Goal: Information Seeking & Learning: Learn about a topic

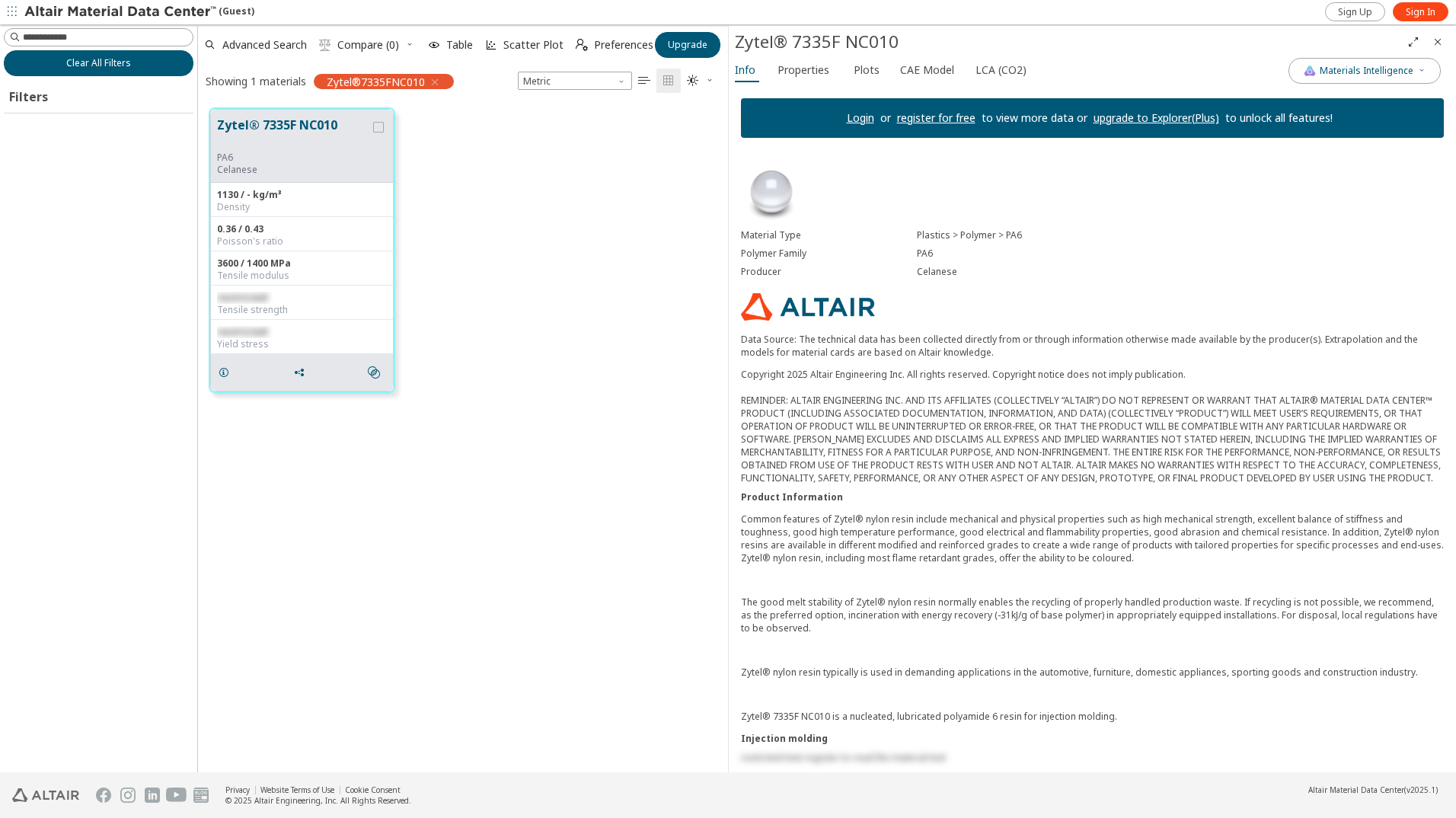
scroll to position [640, 519]
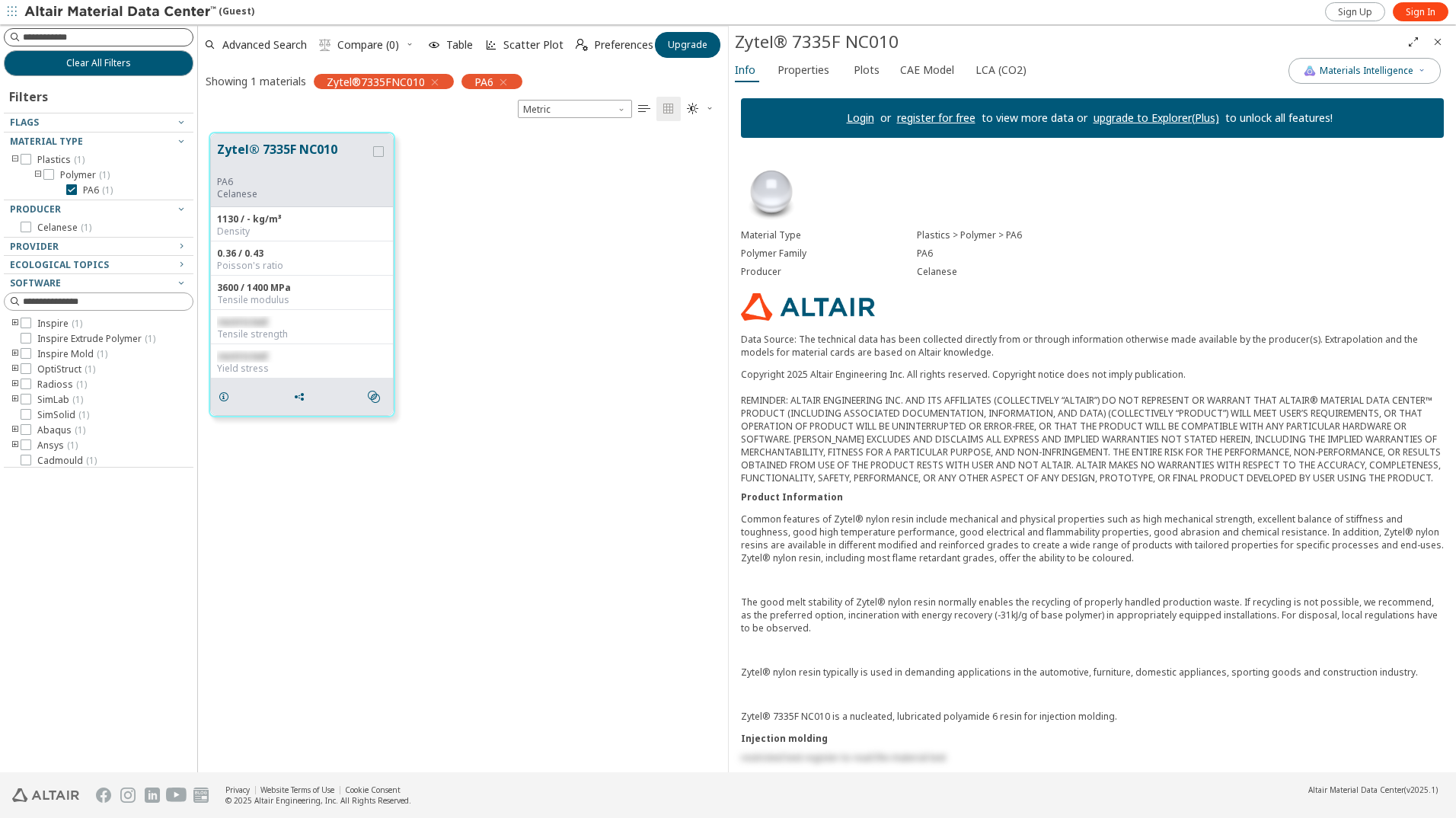
click at [78, 31] on input at bounding box center [108, 37] width 170 height 15
click at [70, 192] on div at bounding box center [94, 195] width 182 height 7
click at [433, 80] on icon "button" at bounding box center [434, 81] width 12 height 12
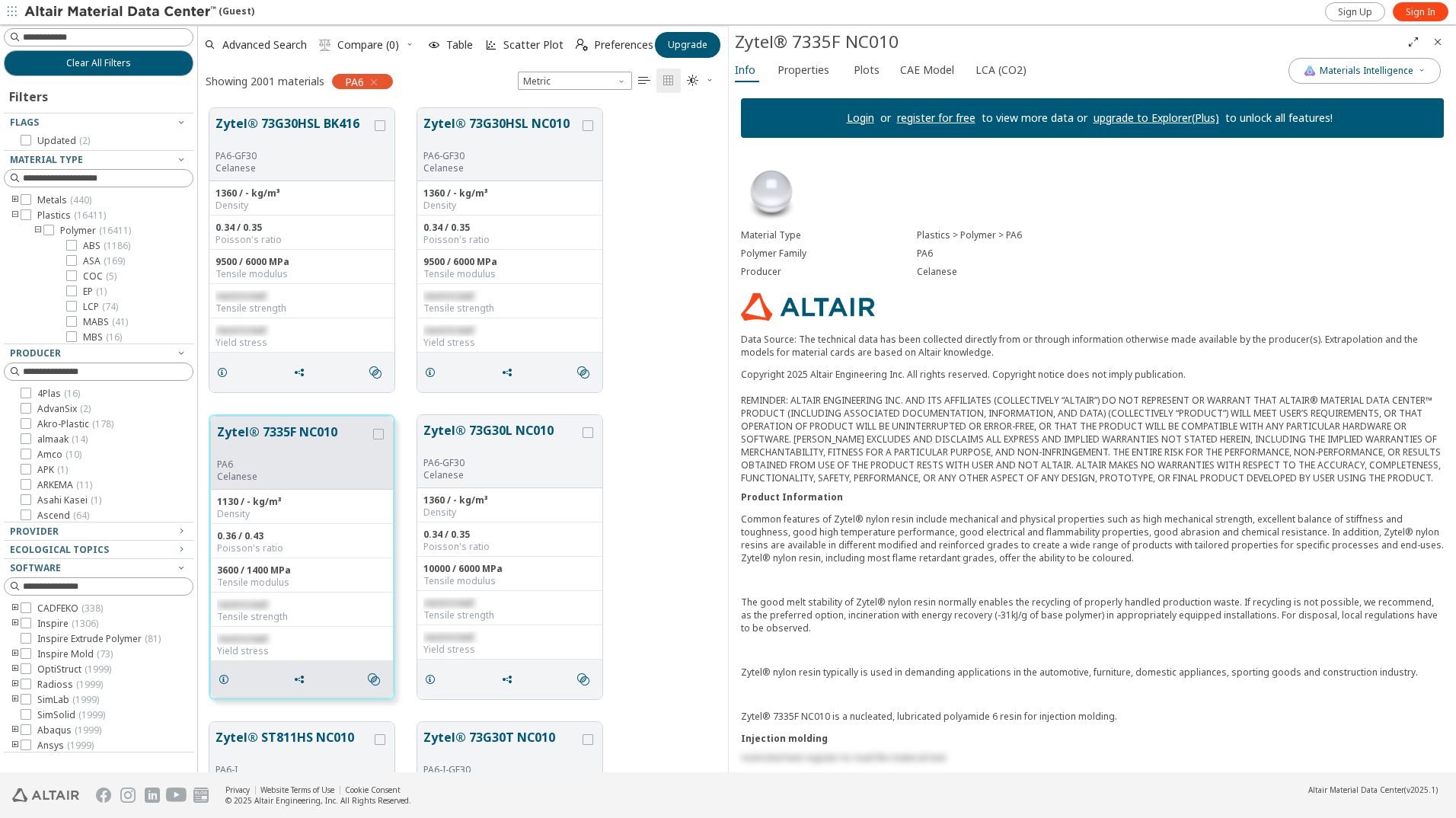
click at [372, 80] on icon "button" at bounding box center [373, 81] width 12 height 12
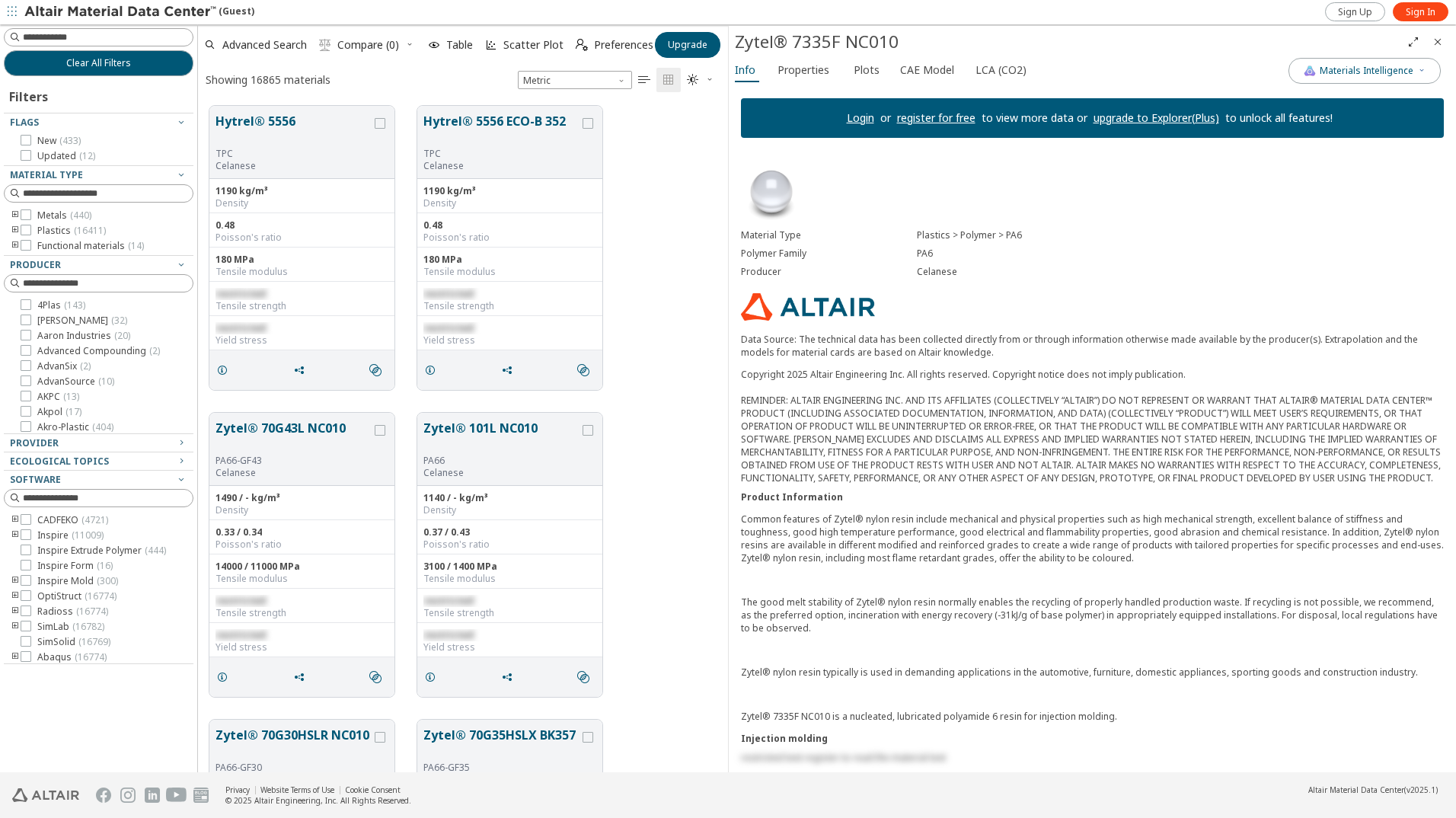
click at [14, 212] on icon "toogle group" at bounding box center [15, 214] width 11 height 12
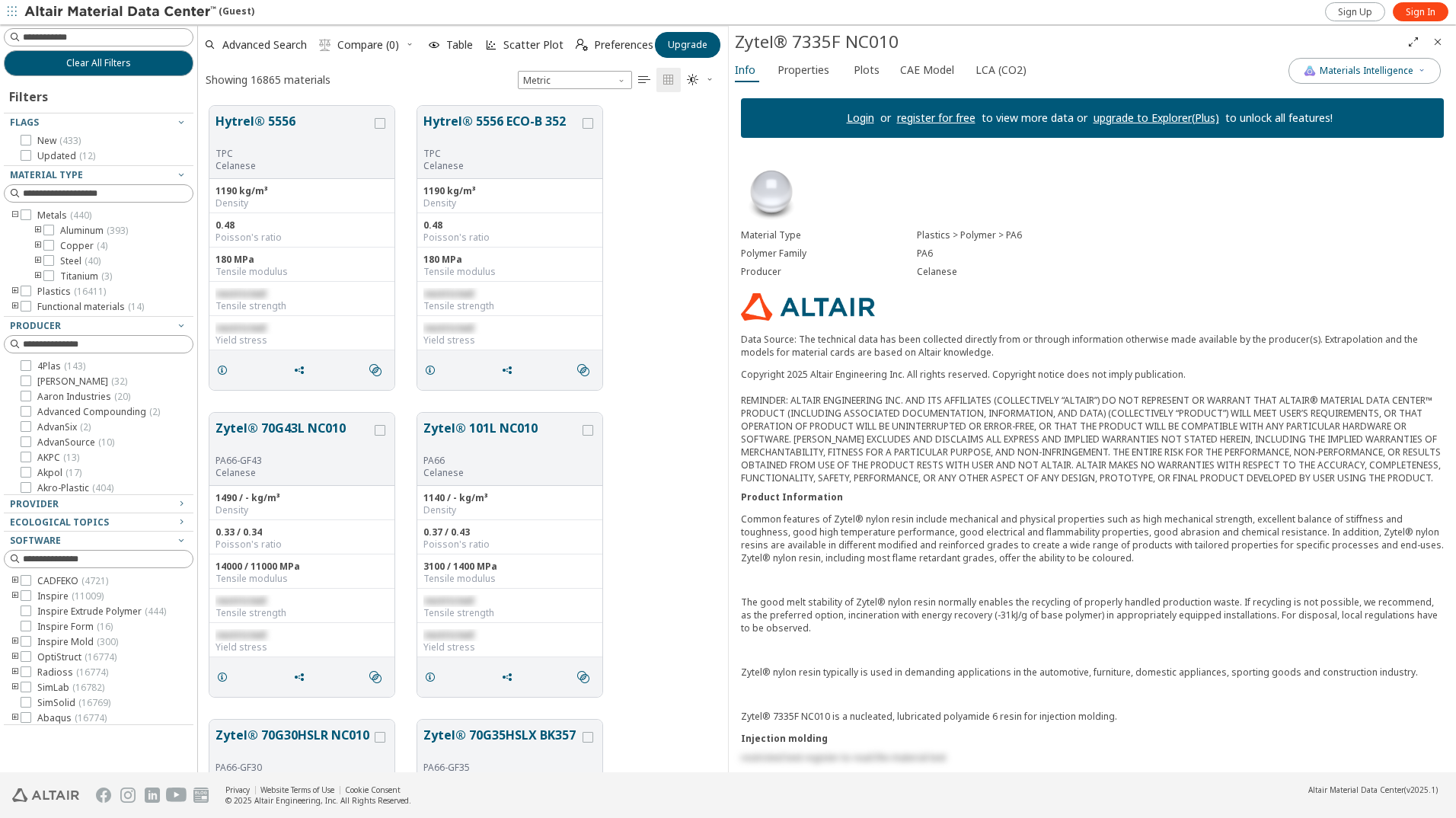
click at [37, 229] on icon "toogle group" at bounding box center [38, 230] width 11 height 12
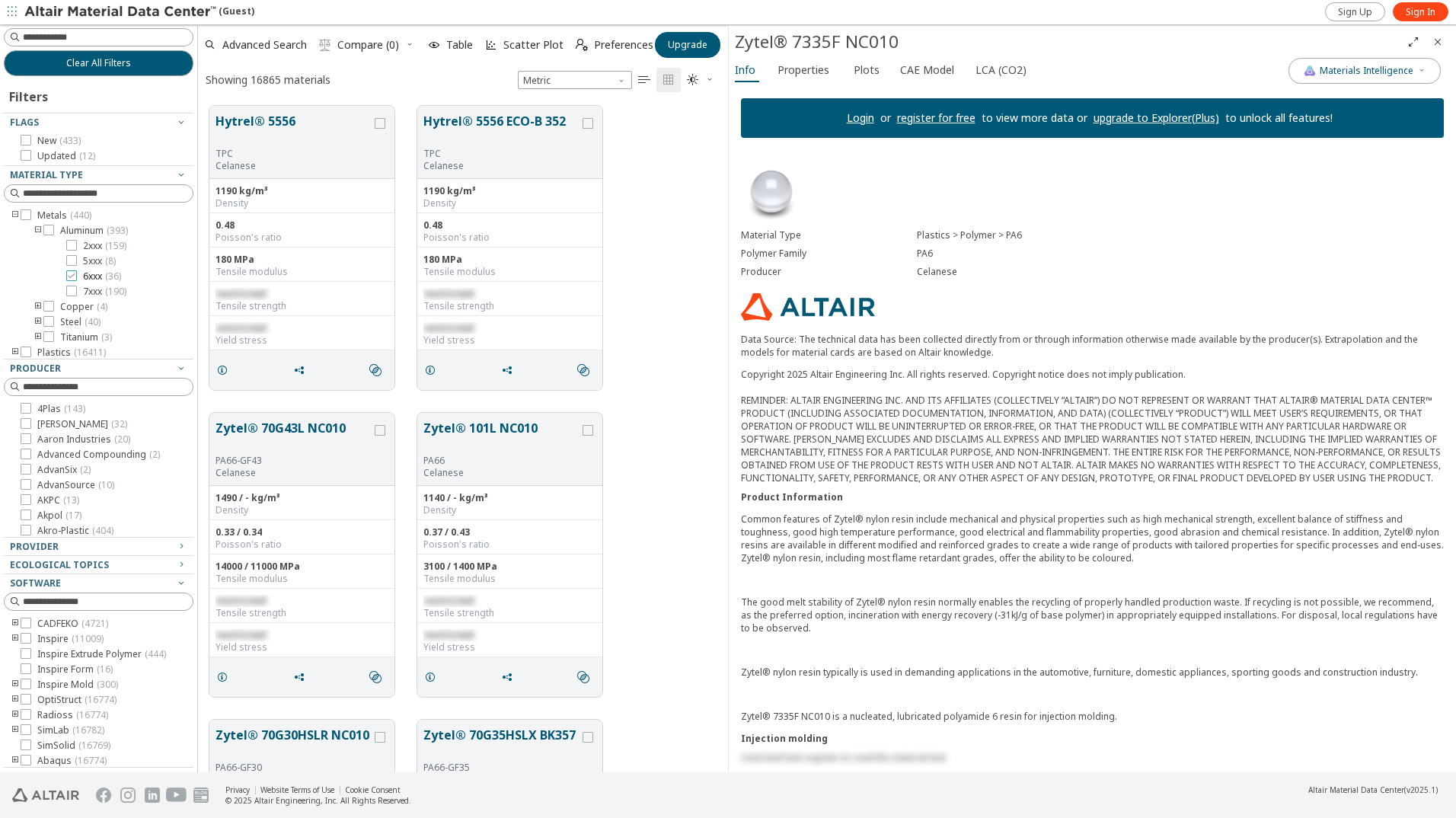
click at [72, 273] on icon at bounding box center [71, 276] width 11 height 11
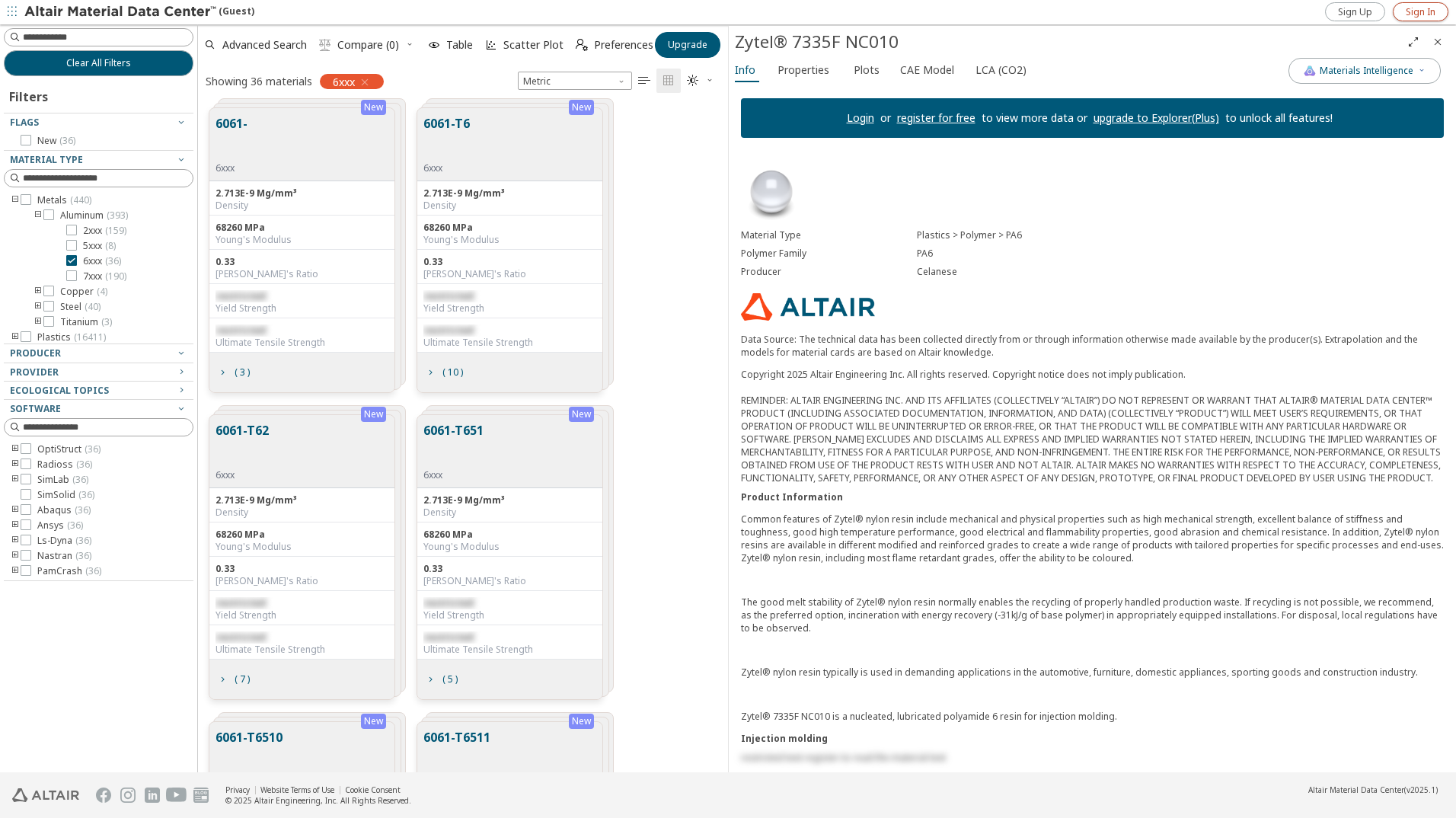
click at [1423, 18] on link "Sign In" at bounding box center [1420, 12] width 55 height 19
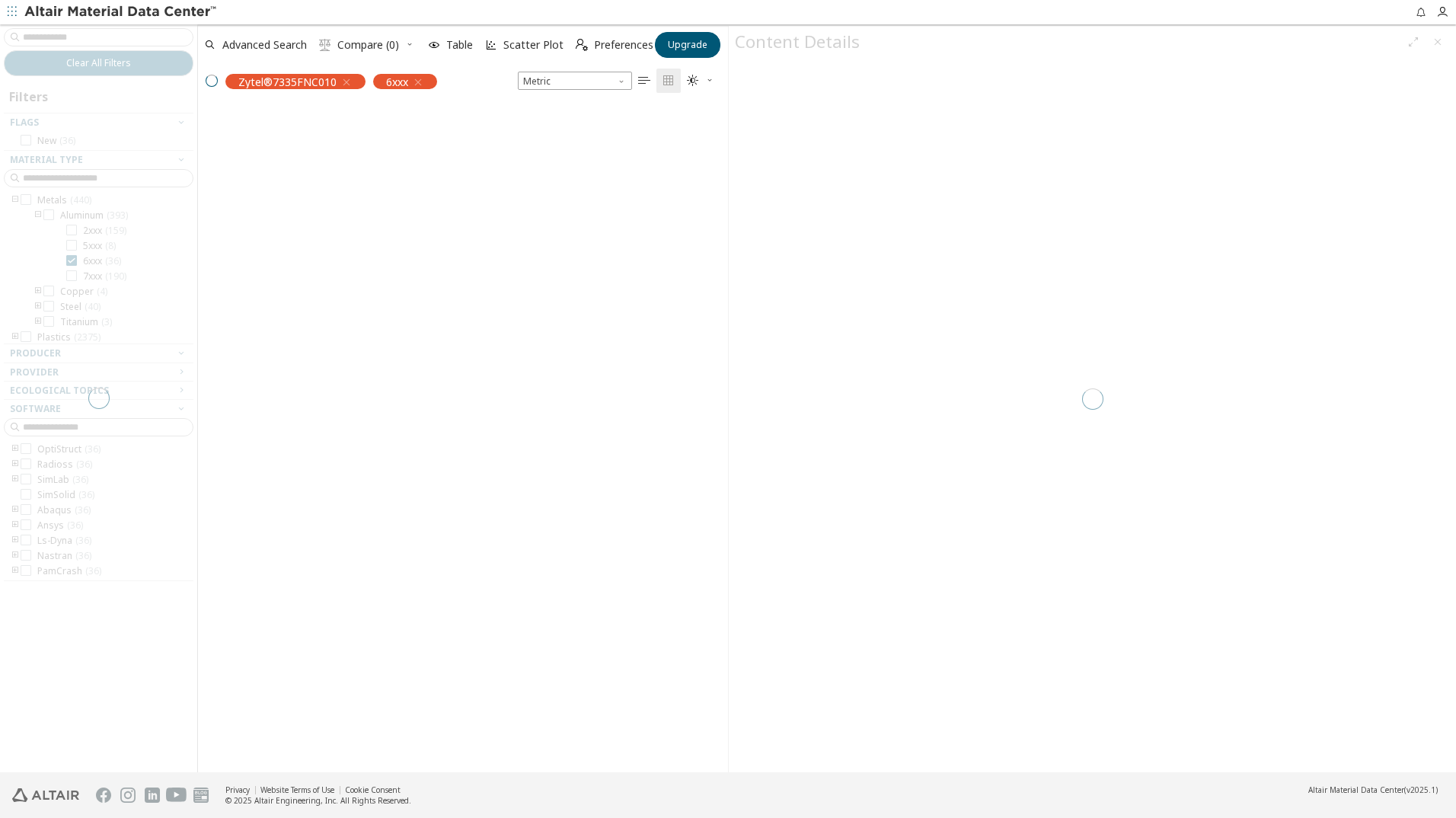
scroll to position [664, 519]
